Goal: Information Seeking & Learning: Find specific fact

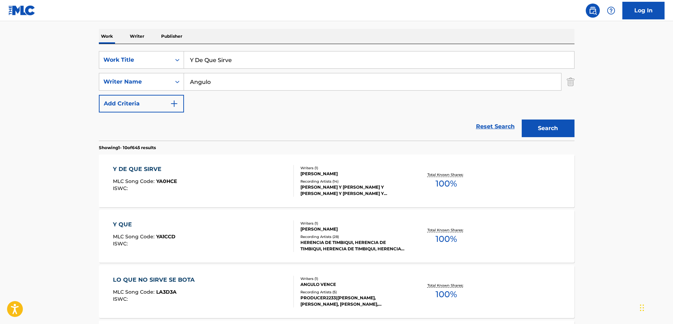
click at [223, 67] on input "Y De Que Sirve" at bounding box center [379, 59] width 390 height 17
paste input "El Malo Del Cuento"
type input "El Malo Del Cuento"
drag, startPoint x: 282, startPoint y: 108, endPoint x: 245, endPoint y: 84, distance: 43.4
click at [280, 105] on div "SearchWithCriteriaca05b222-8e15-47a5-99ec-7dbe386b416f Work Title El Malo Del C…" at bounding box center [337, 81] width 476 height 61
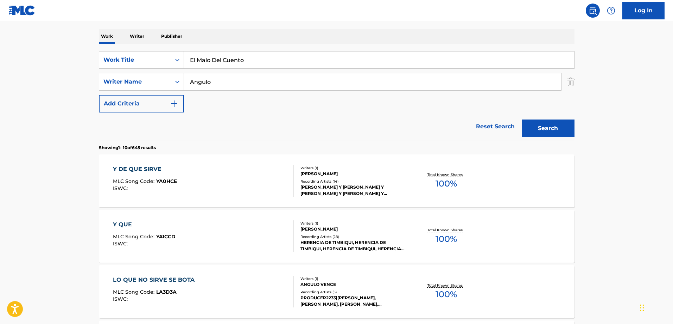
click at [245, 84] on input "Angulo" at bounding box center [372, 81] width 377 height 17
paste input "[PERSON_NAME]"
type input "[PERSON_NAME]"
click at [529, 126] on button "Search" at bounding box center [548, 128] width 53 height 18
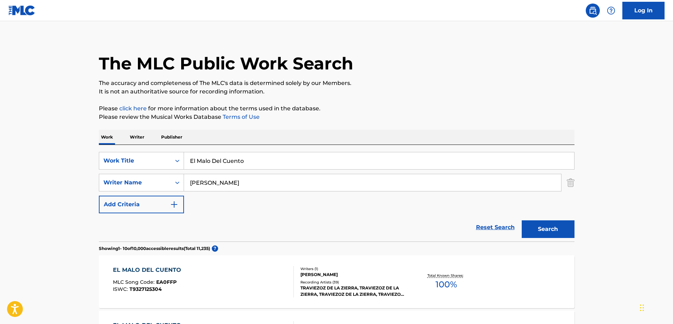
scroll to position [106, 0]
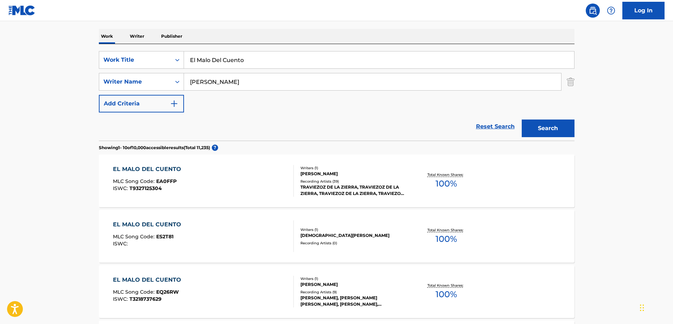
click at [221, 236] on div "EL MALO DEL CUENTO MLC Song Code : ES2T81 ISWC :" at bounding box center [203, 236] width 181 height 32
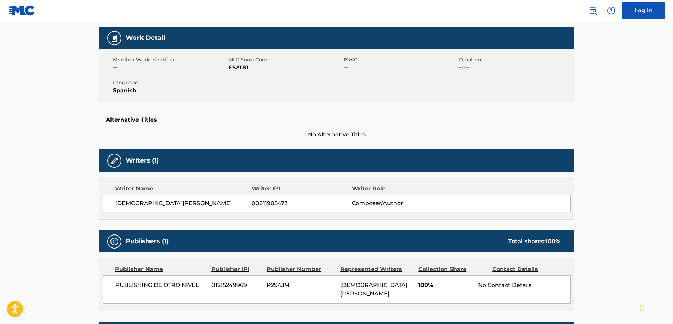
scroll to position [44, 0]
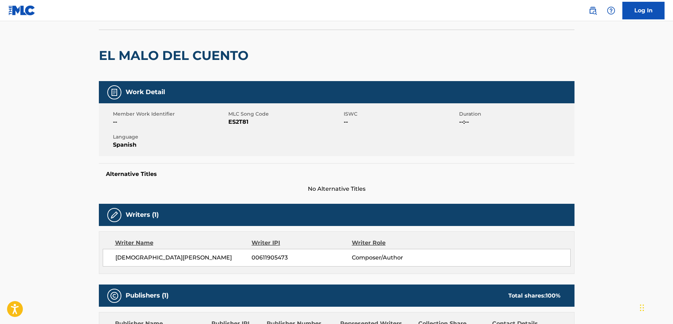
click at [234, 121] on span "ES2T81" at bounding box center [285, 122] width 114 height 8
copy span "ES2T81"
click at [234, 121] on span "ES2T81" at bounding box center [285, 122] width 114 height 8
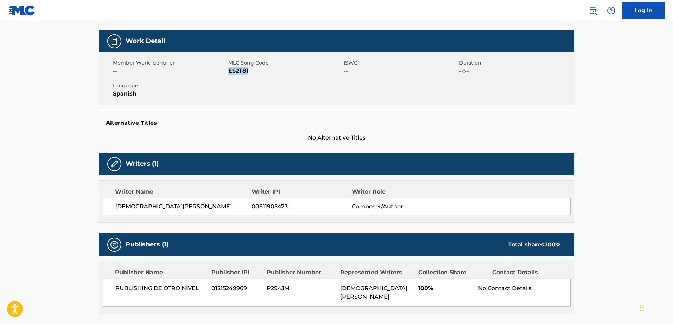
scroll to position [150, 0]
